Goal: Transaction & Acquisition: Download file/media

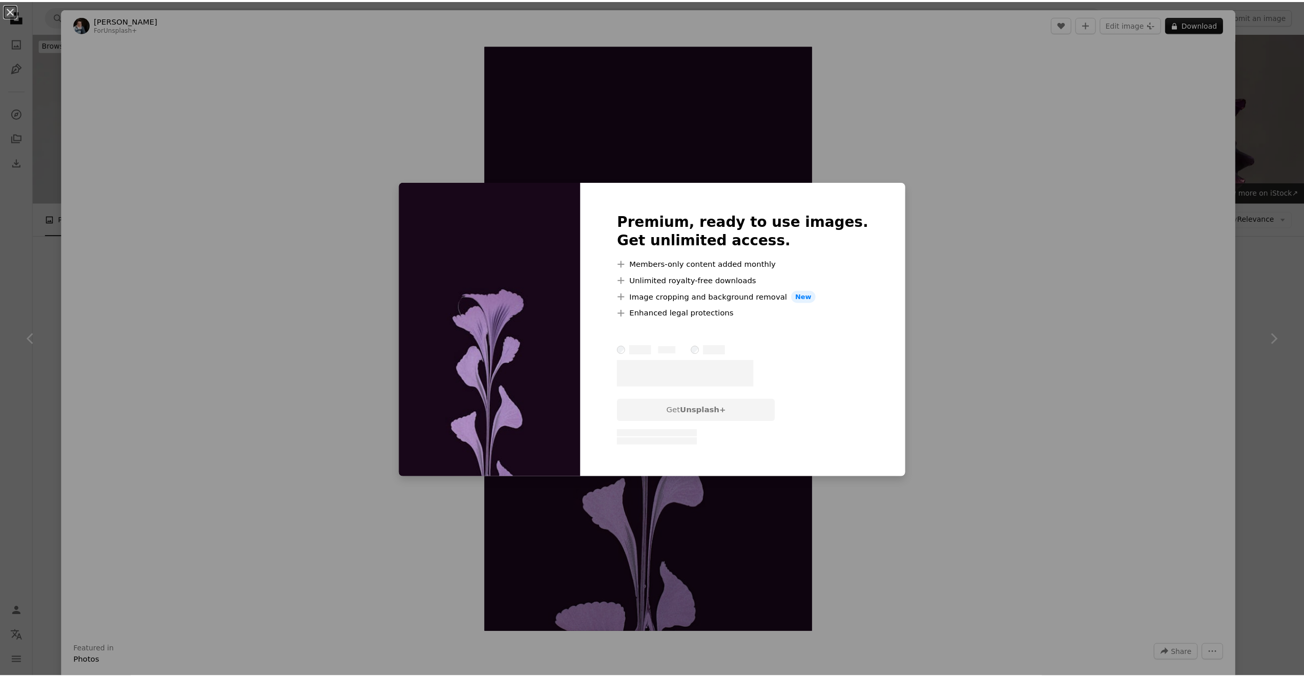
scroll to position [453, 0]
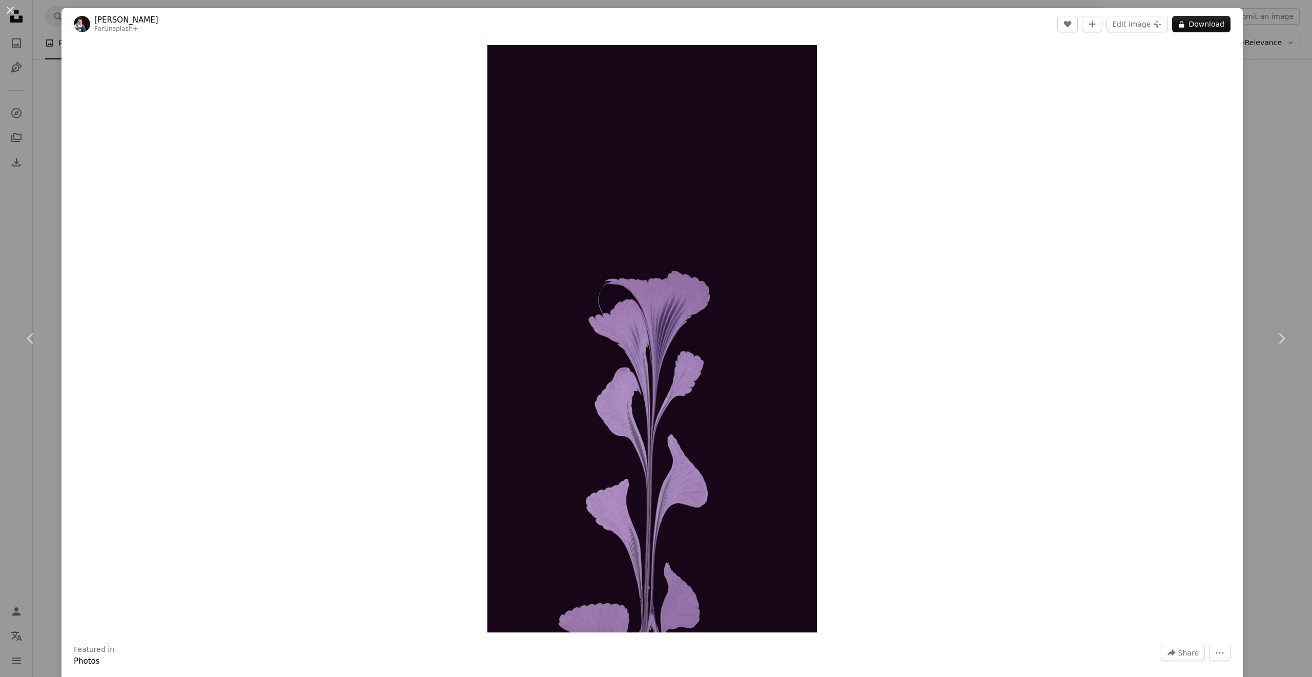
click at [1264, 135] on div "An X shape Chevron left Chevron right [PERSON_NAME] For Unsplash+ A heart A plu…" at bounding box center [656, 338] width 1312 height 677
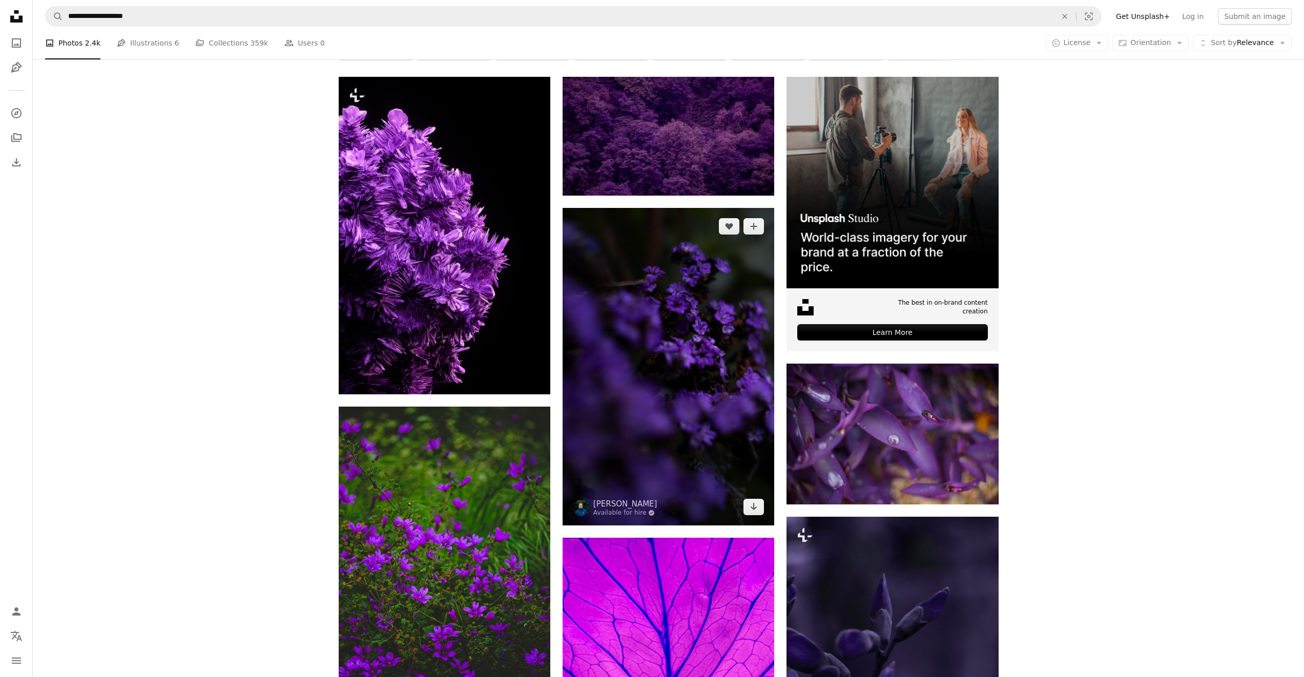
scroll to position [253, 0]
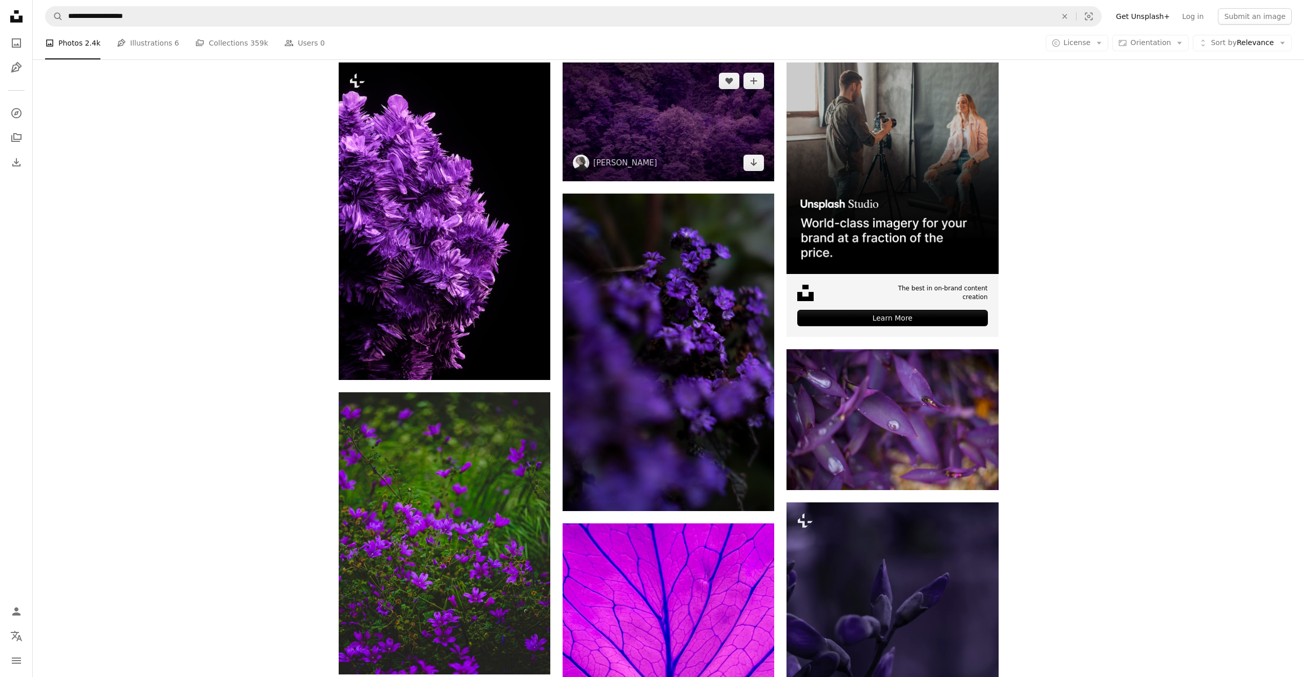
click at [650, 152] on img at bounding box center [669, 122] width 212 height 119
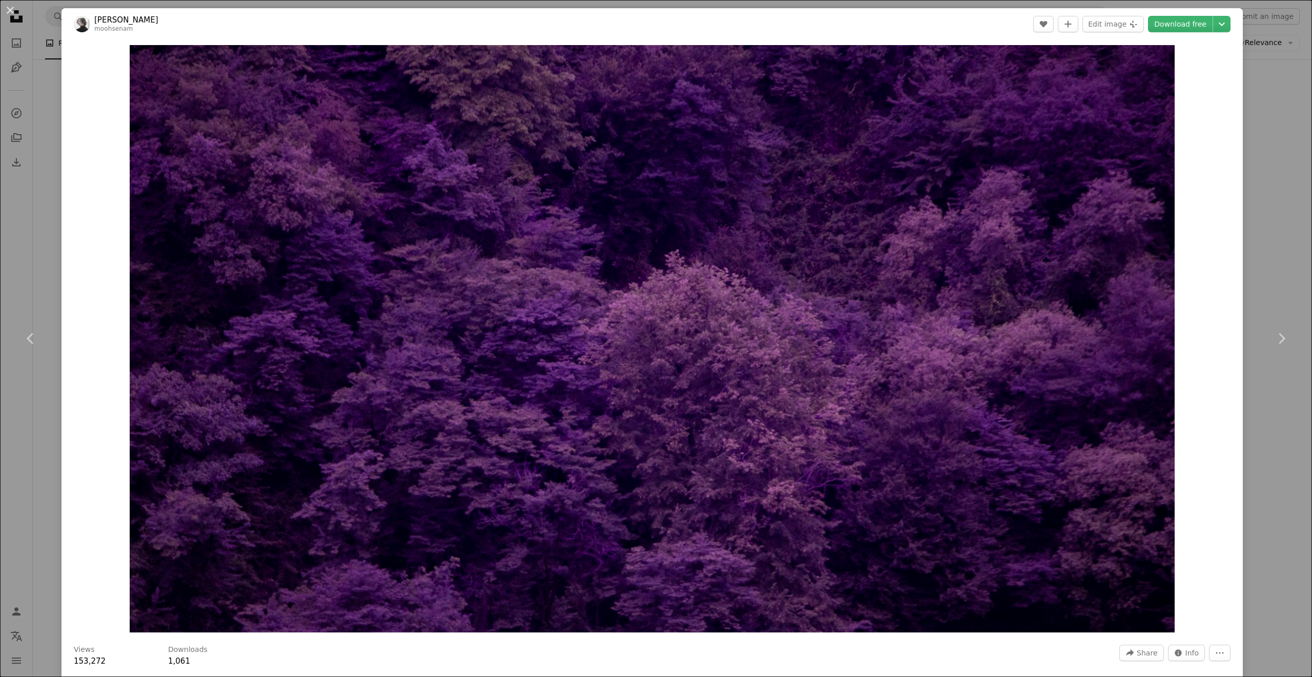
click at [1236, 117] on div "An X shape Chevron left Chevron right [PERSON_NAME] moohsenam A heart A plus si…" at bounding box center [656, 338] width 1312 height 677
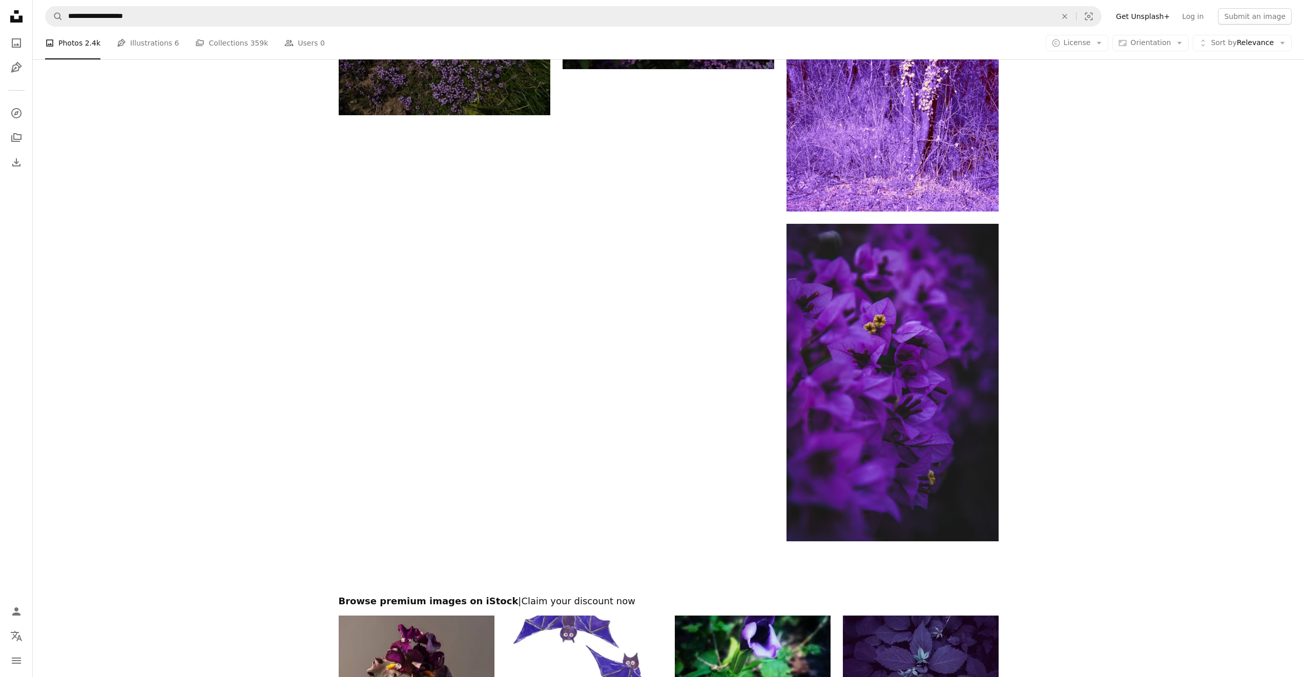
scroll to position [2190, 0]
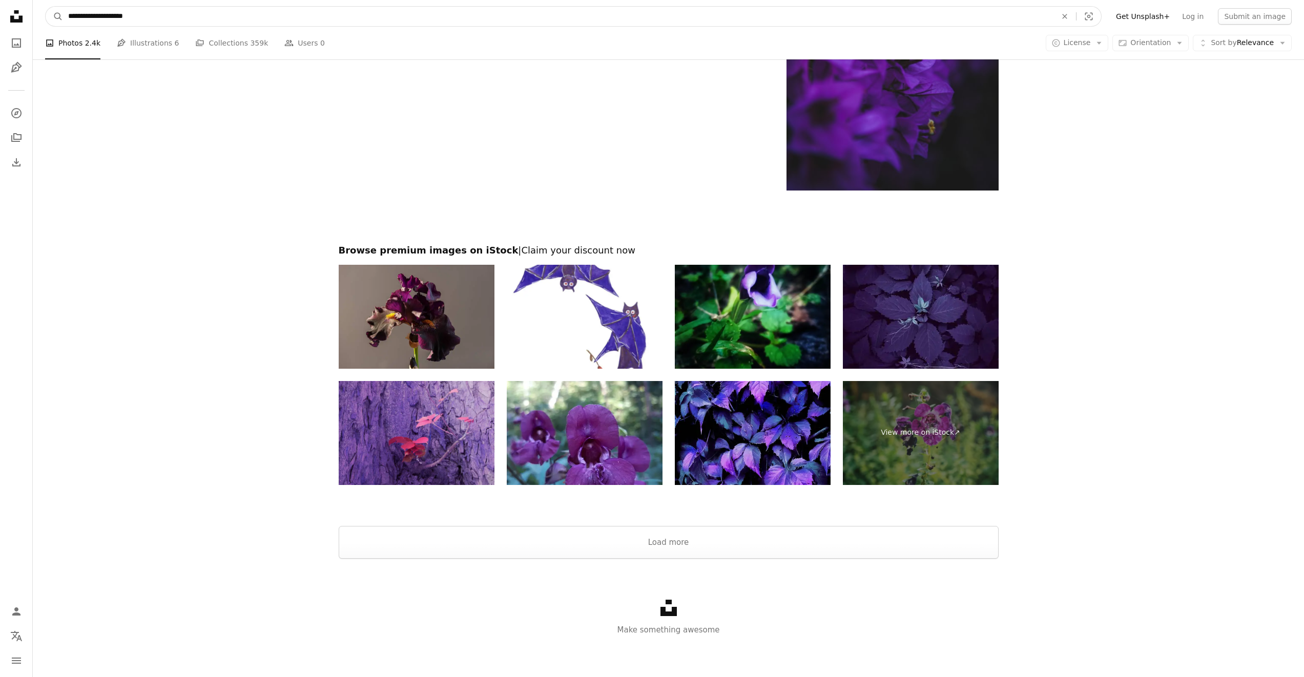
drag, startPoint x: 116, startPoint y: 16, endPoint x: 90, endPoint y: 19, distance: 26.8
click at [90, 19] on input "**********" at bounding box center [558, 16] width 991 height 19
type input "**********"
click button "A magnifying glass" at bounding box center [54, 16] width 17 height 19
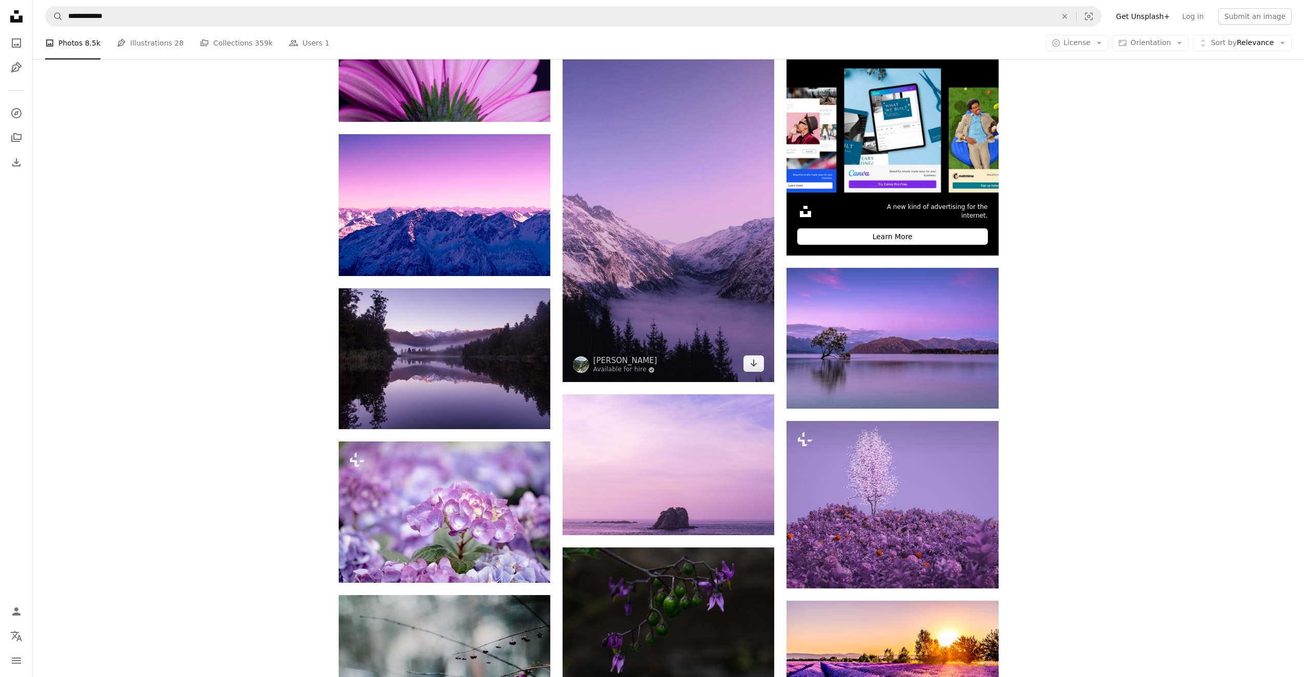
scroll to position [339, 0]
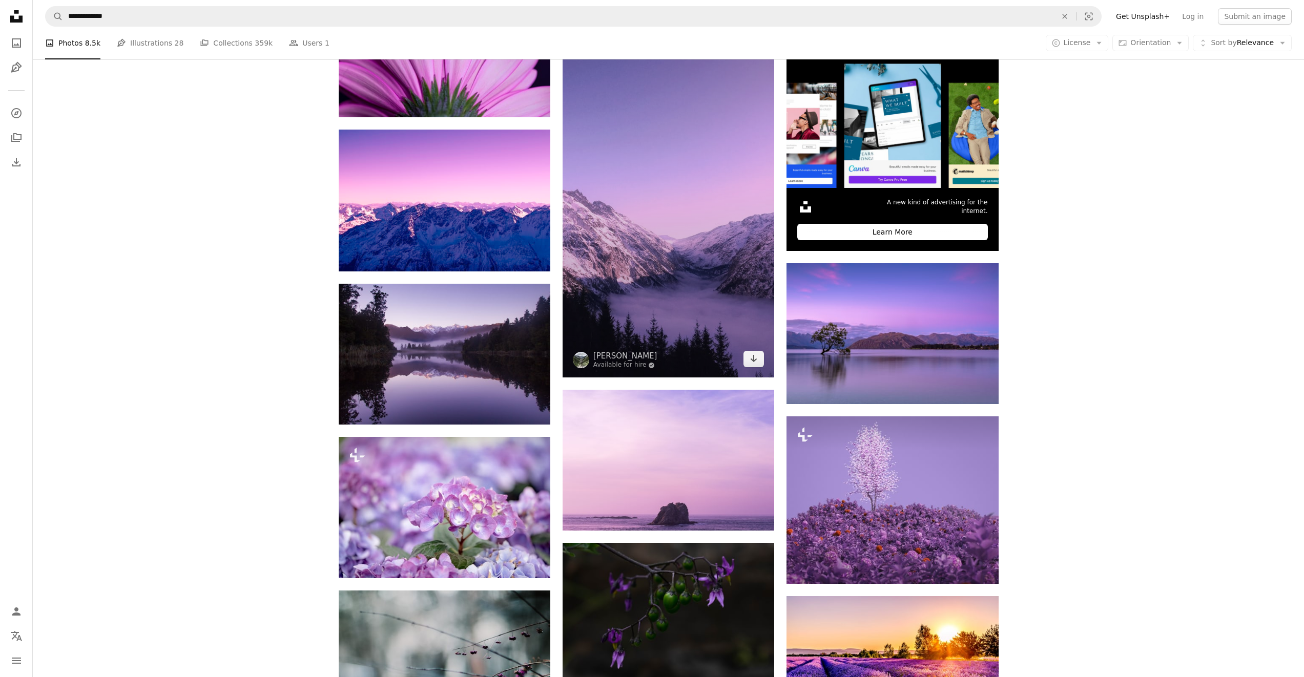
click at [630, 284] on img at bounding box center [669, 177] width 212 height 402
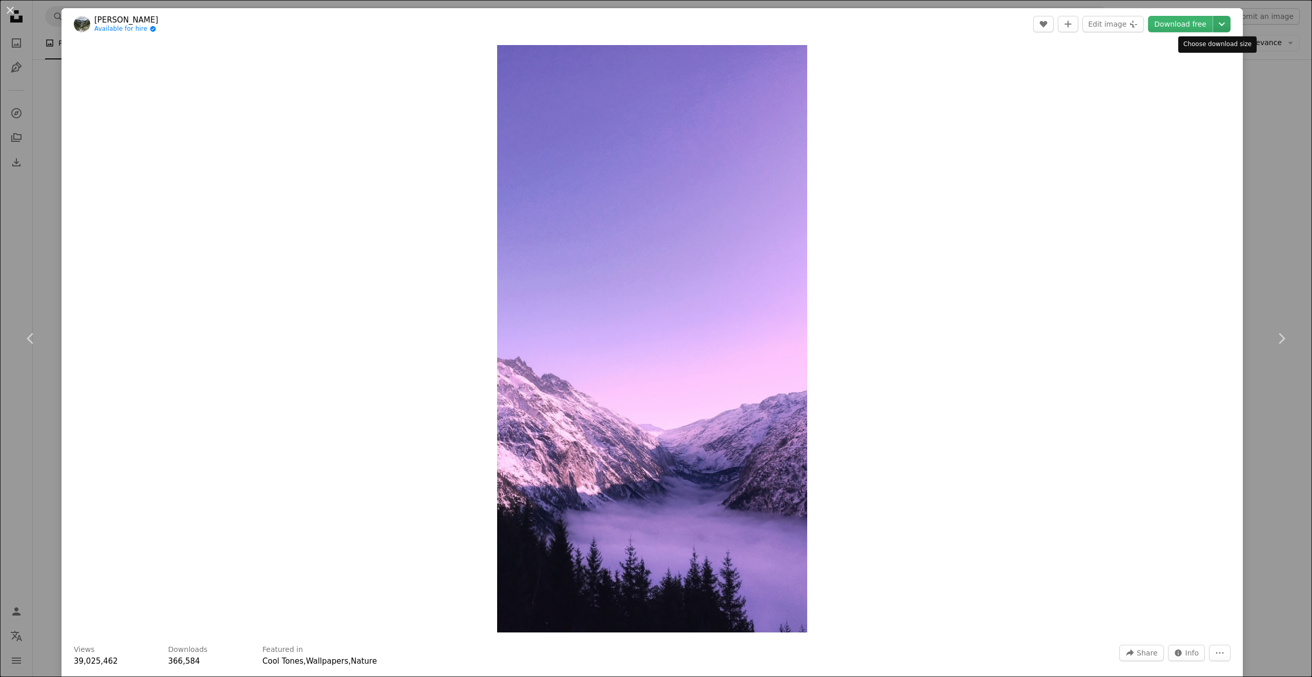
click at [1213, 25] on icon "Chevron down" at bounding box center [1221, 24] width 16 height 12
click at [1168, 77] on span "Original Size" at bounding box center [1153, 76] width 45 height 8
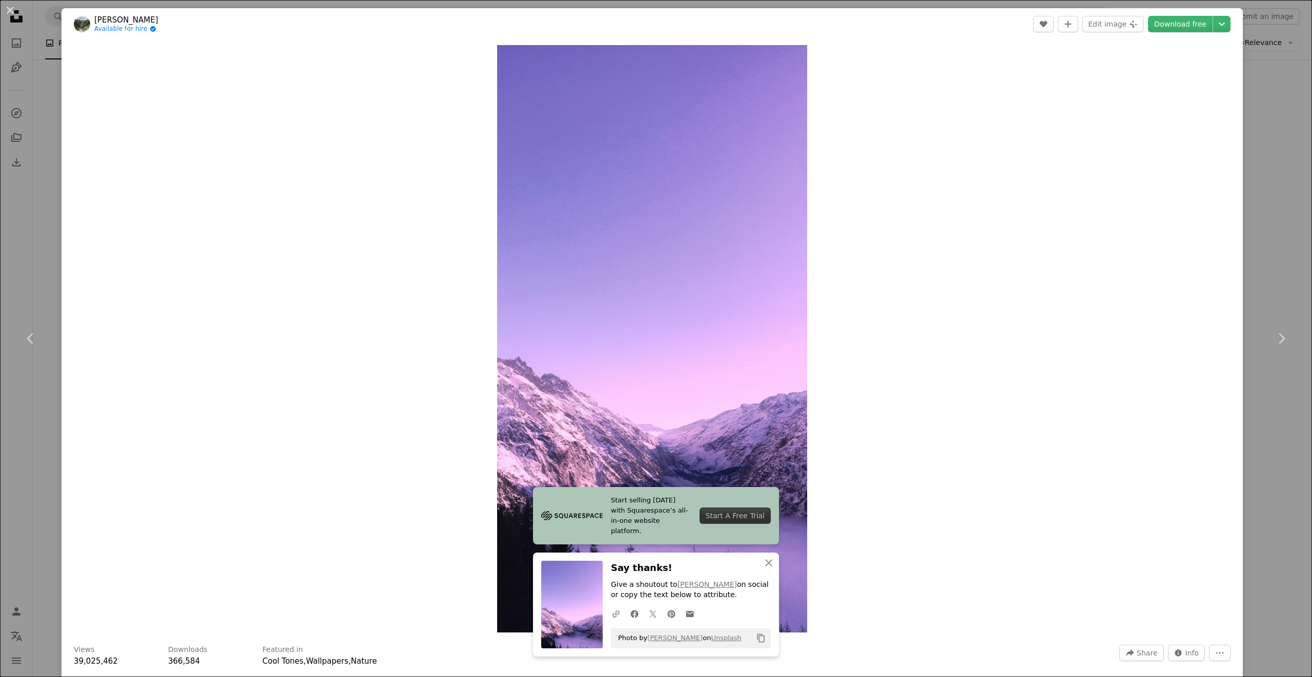
click at [1255, 282] on div "An X shape Chevron left Chevron right Start selling [DATE] with Squarespace’s a…" at bounding box center [656, 338] width 1312 height 677
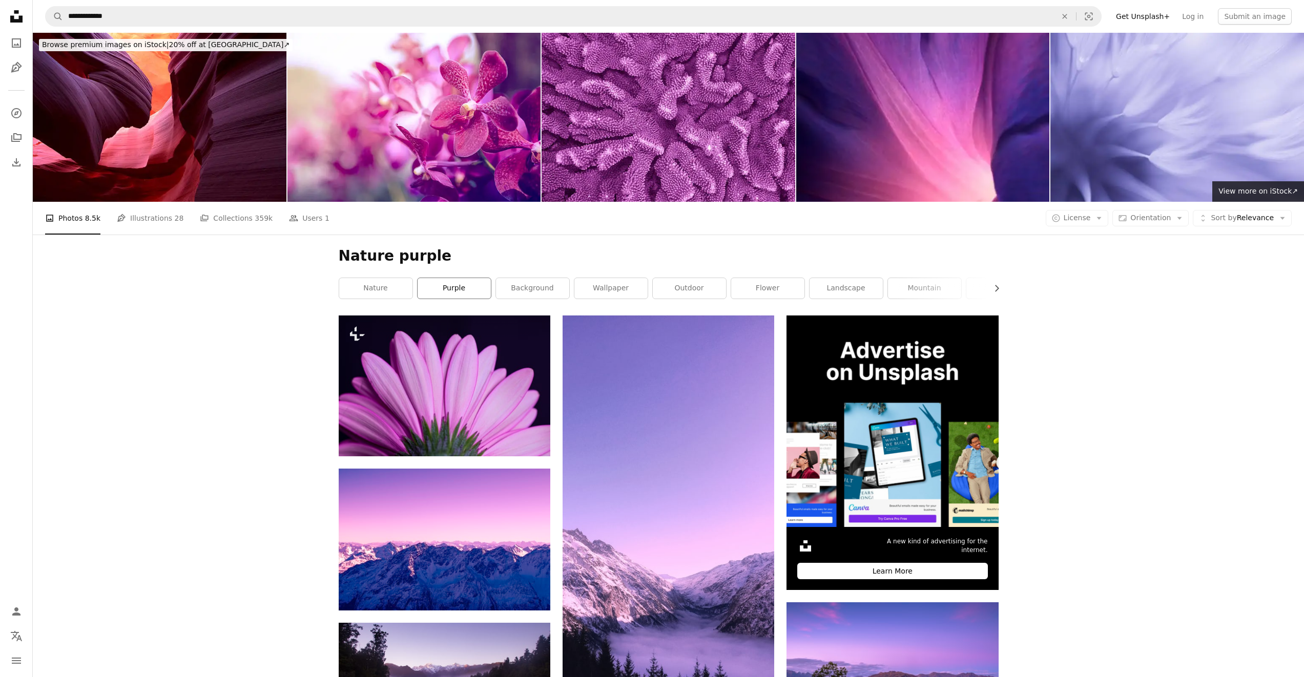
click at [448, 281] on link "purple" at bounding box center [454, 288] width 73 height 20
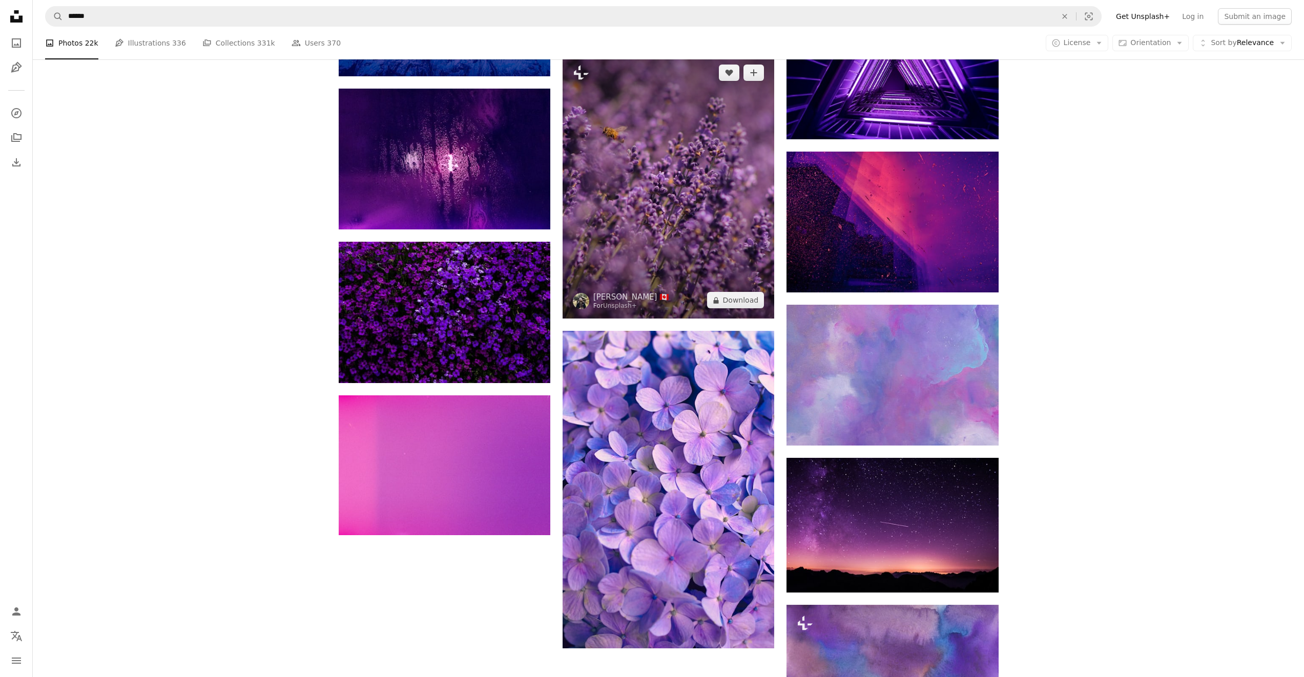
scroll to position [984, 0]
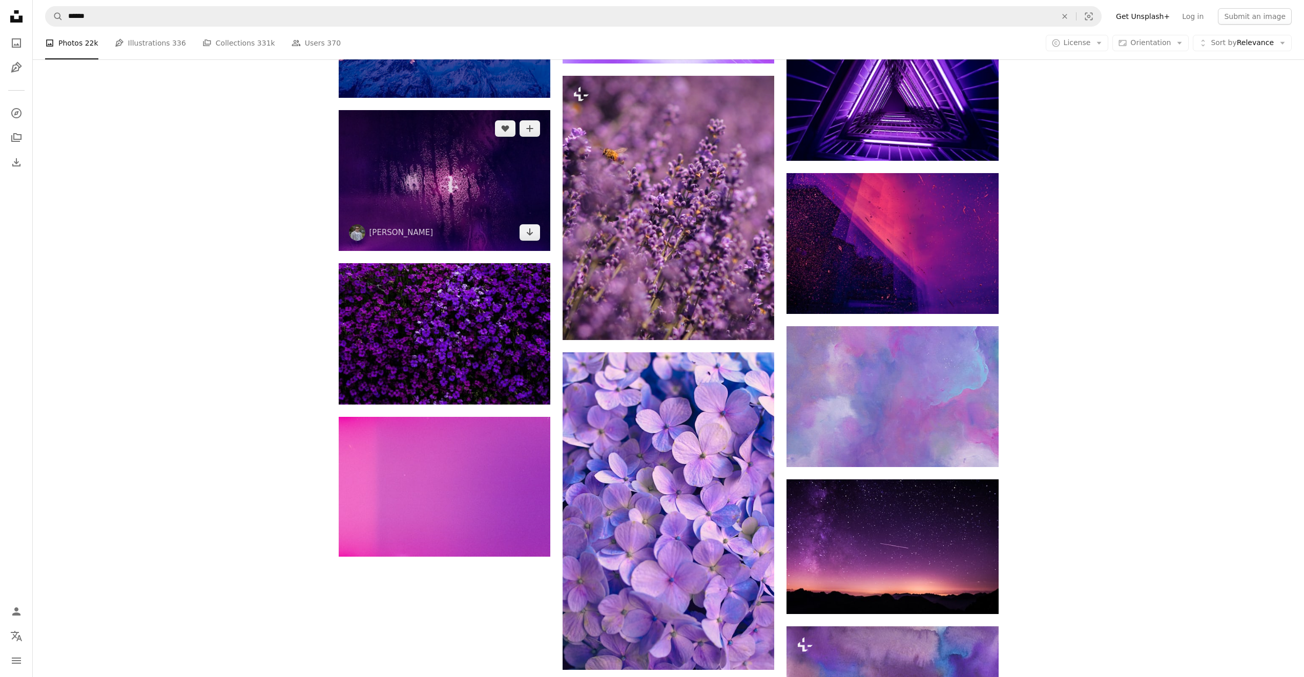
click at [387, 171] on img at bounding box center [445, 180] width 212 height 141
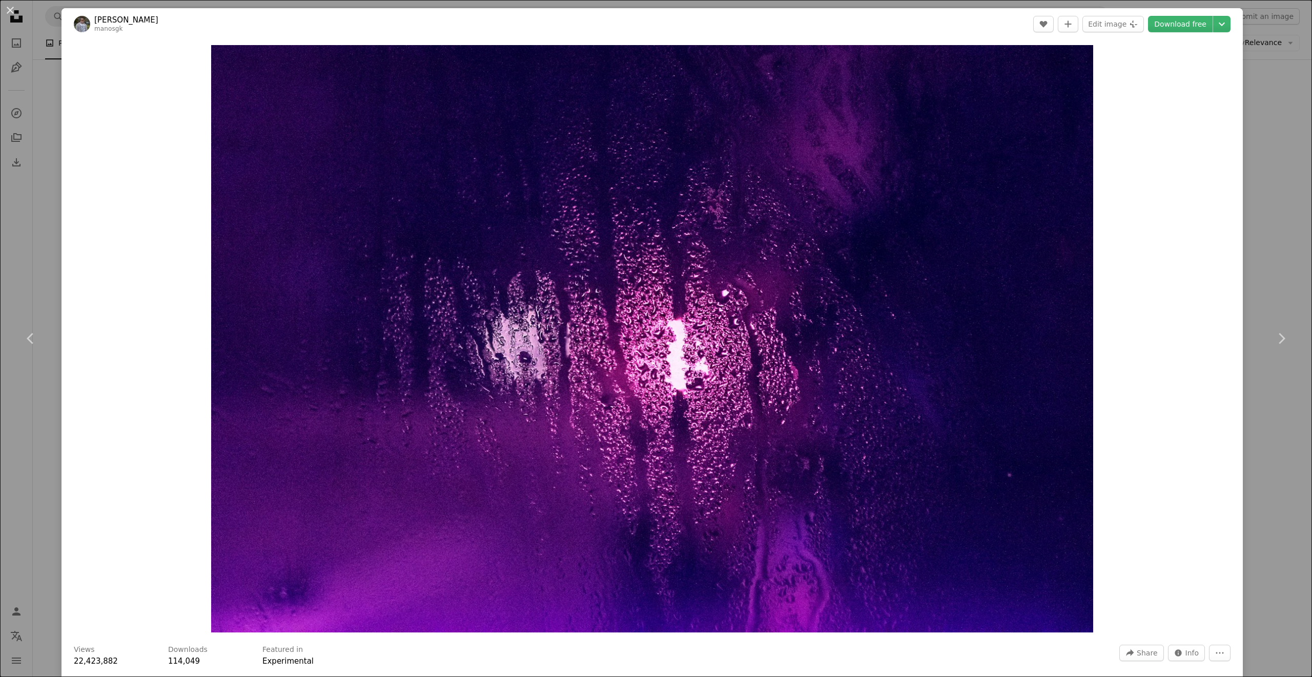
click at [1260, 180] on div "An X shape Chevron left Chevron right Manos Gkikas manosgk A heart A plus sign …" at bounding box center [656, 338] width 1312 height 677
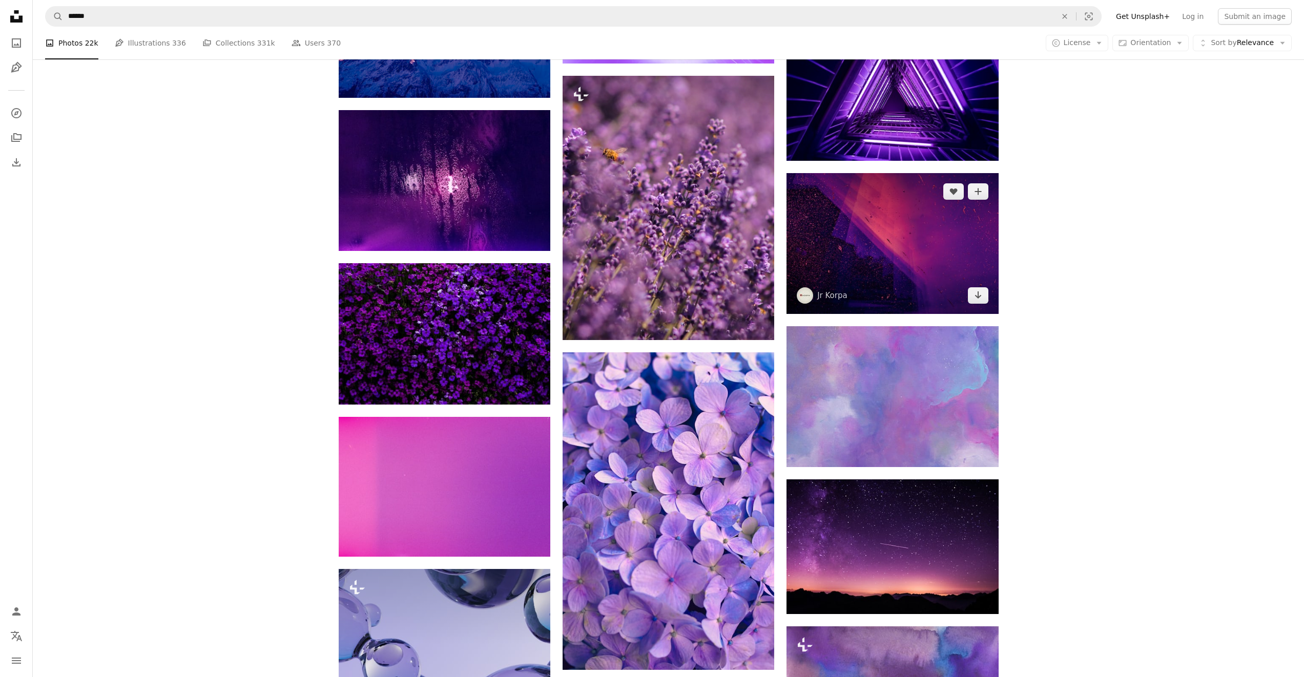
click at [883, 271] on img at bounding box center [893, 243] width 212 height 141
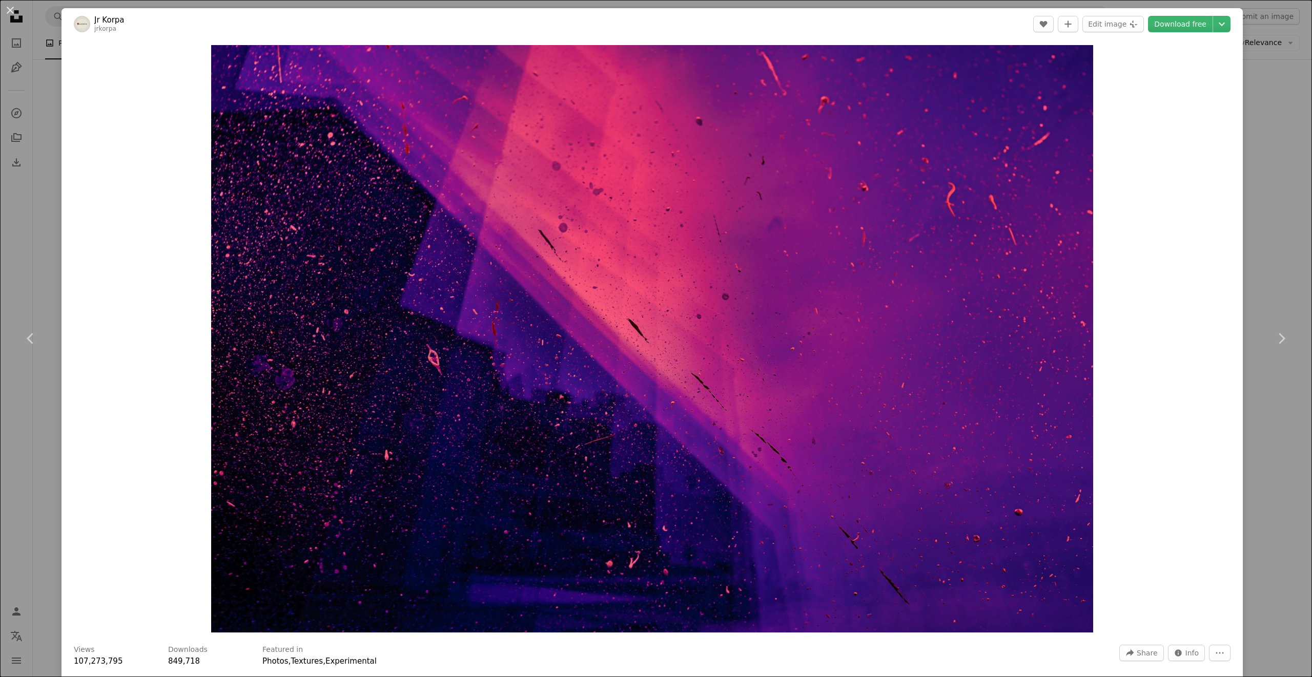
click at [1258, 175] on div "An X shape Chevron left Chevron right Jr Korpa jrkorpa A heart A plus sign Edit…" at bounding box center [656, 338] width 1312 height 677
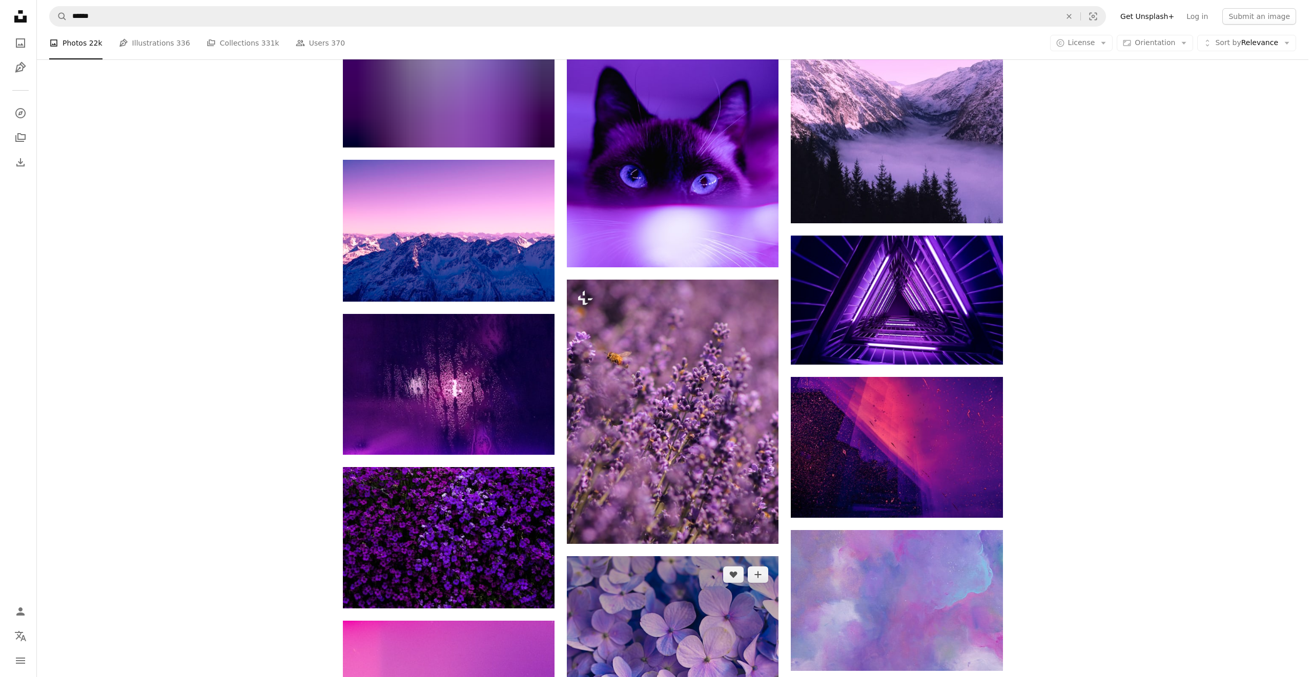
scroll to position [774, 0]
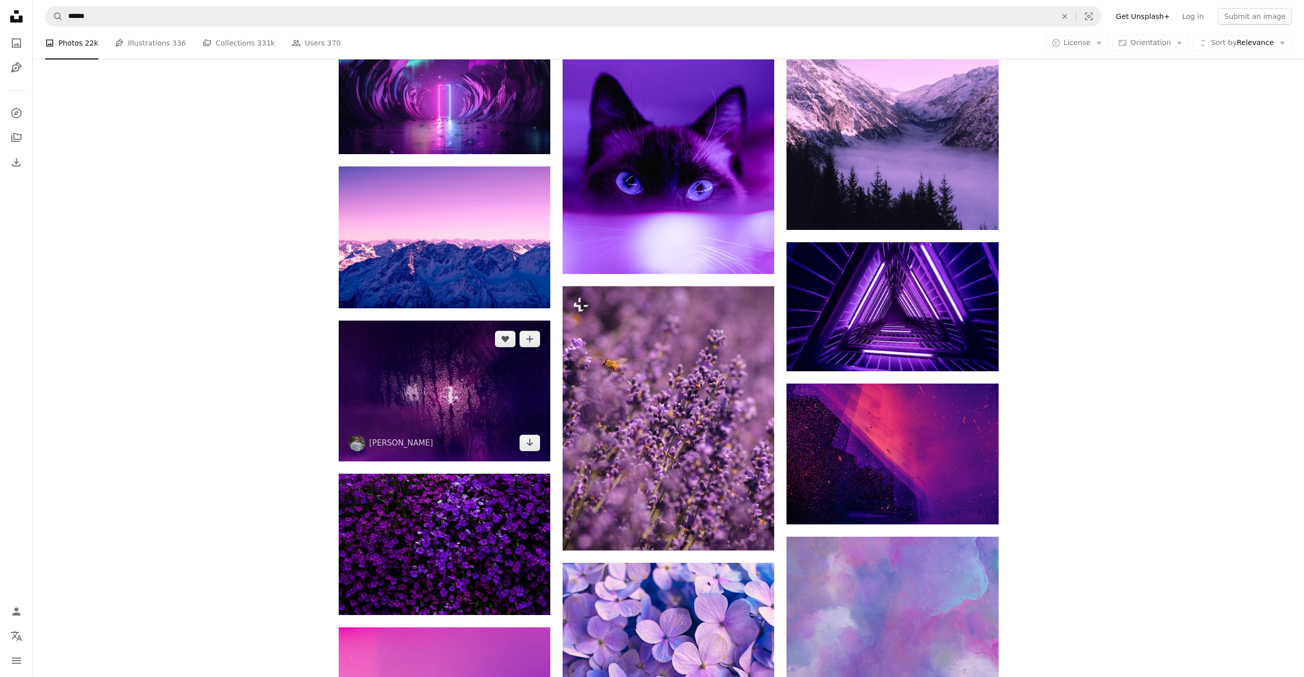
click at [518, 391] on img at bounding box center [445, 391] width 212 height 141
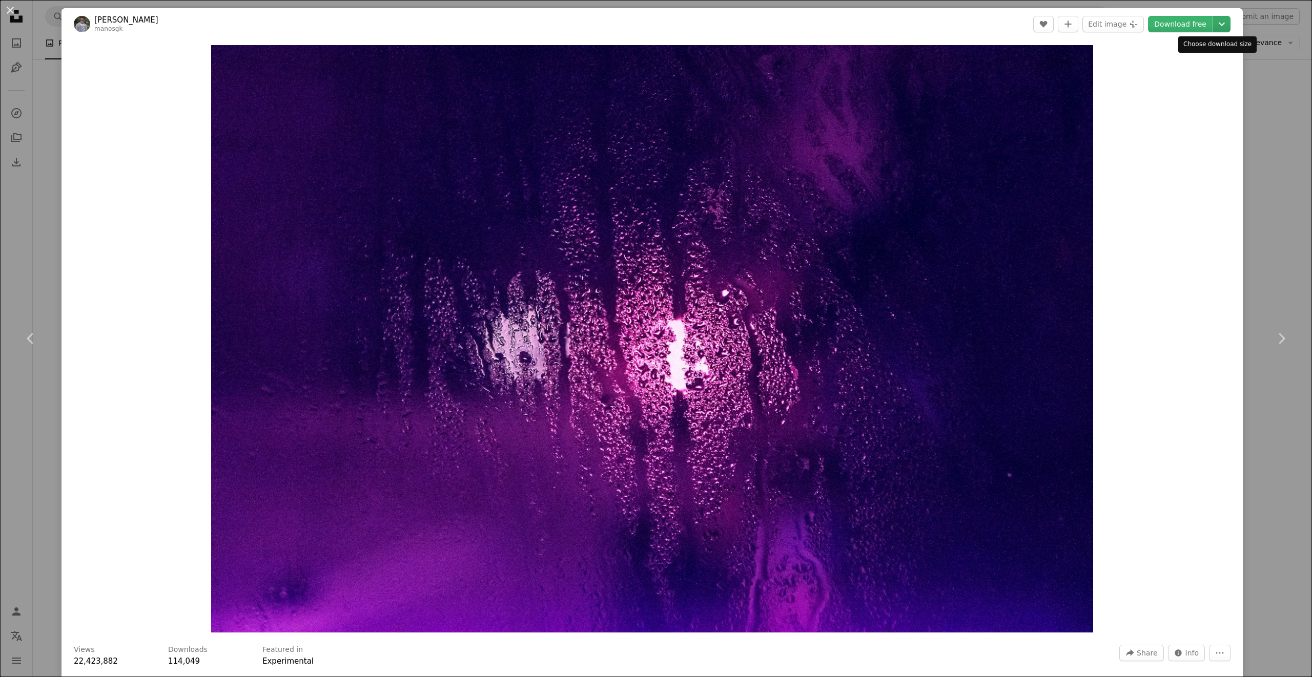
click at [1217, 29] on icon "Chevron down" at bounding box center [1221, 24] width 16 height 12
click at [1174, 91] on span "Large ( 2400 x 1600 )" at bounding box center [1169, 86] width 73 height 10
